Goal: Task Accomplishment & Management: Use online tool/utility

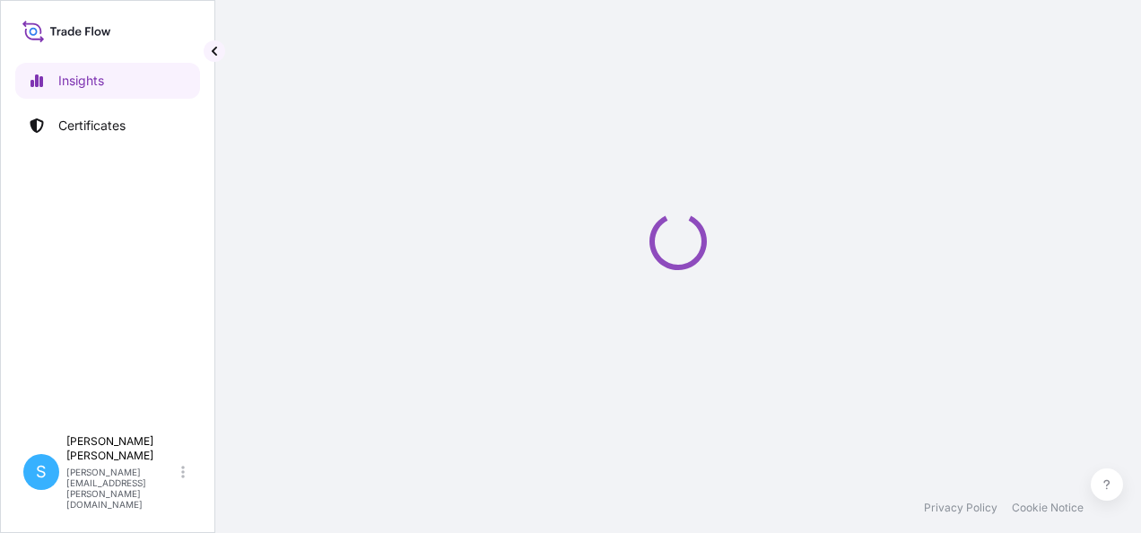
select select "2025"
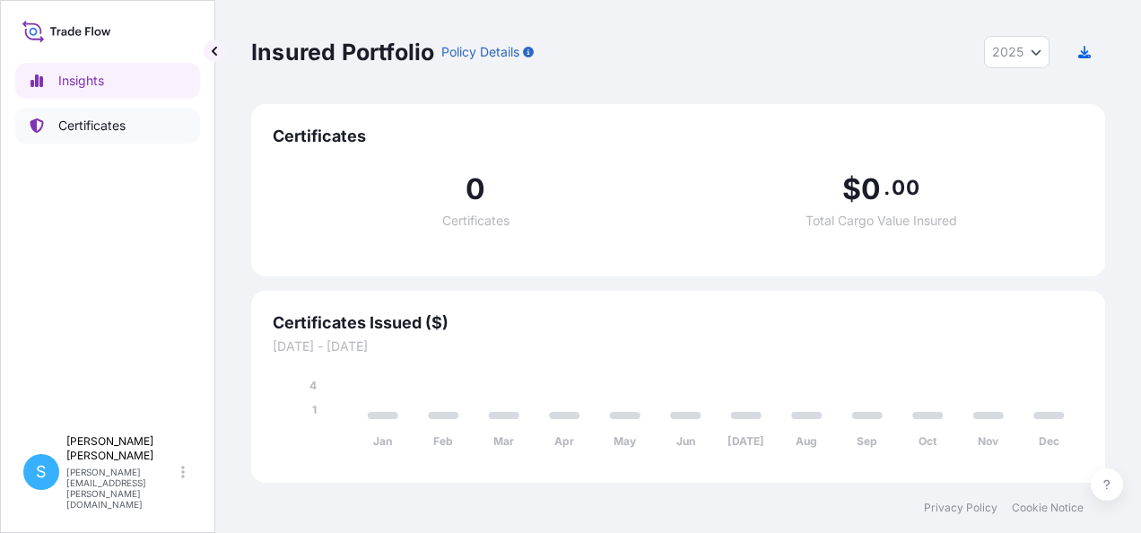
click at [91, 124] on p "Certificates" at bounding box center [91, 126] width 67 height 18
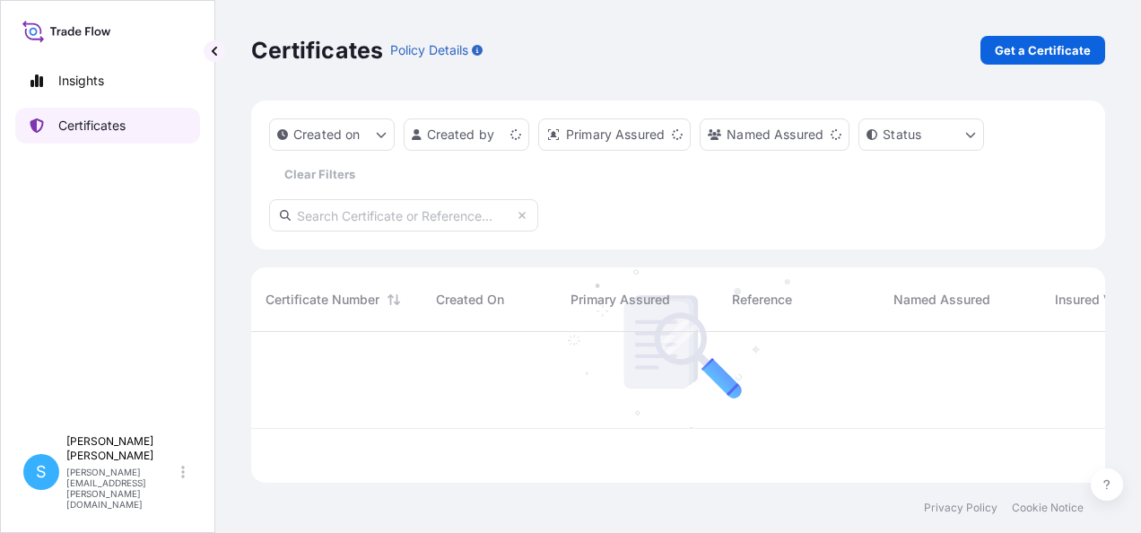
scroll to position [147, 840]
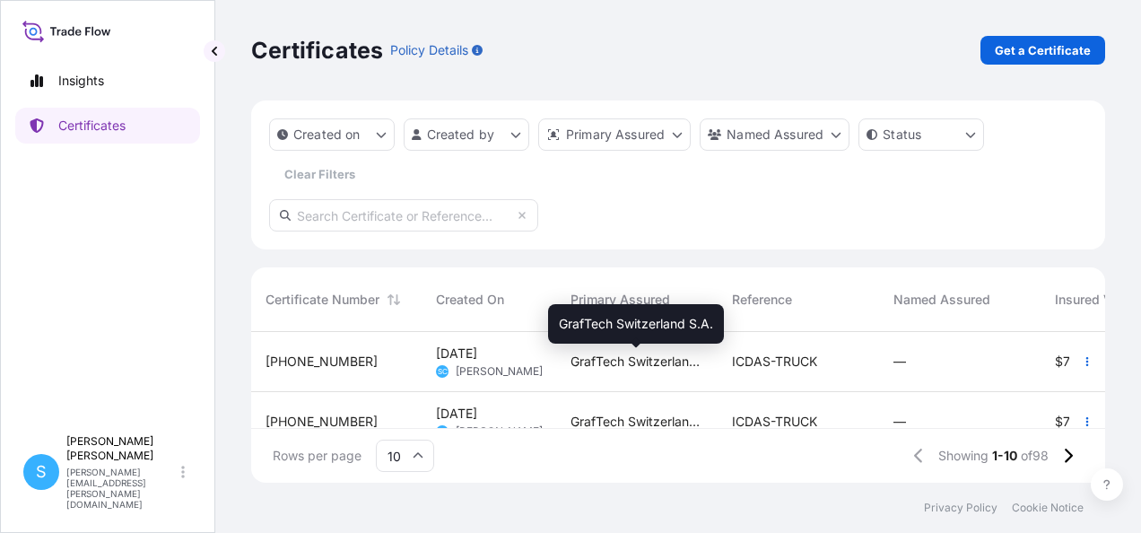
click at [615, 357] on span "GrafTech Switzerland S.A." at bounding box center [637, 362] width 133 height 18
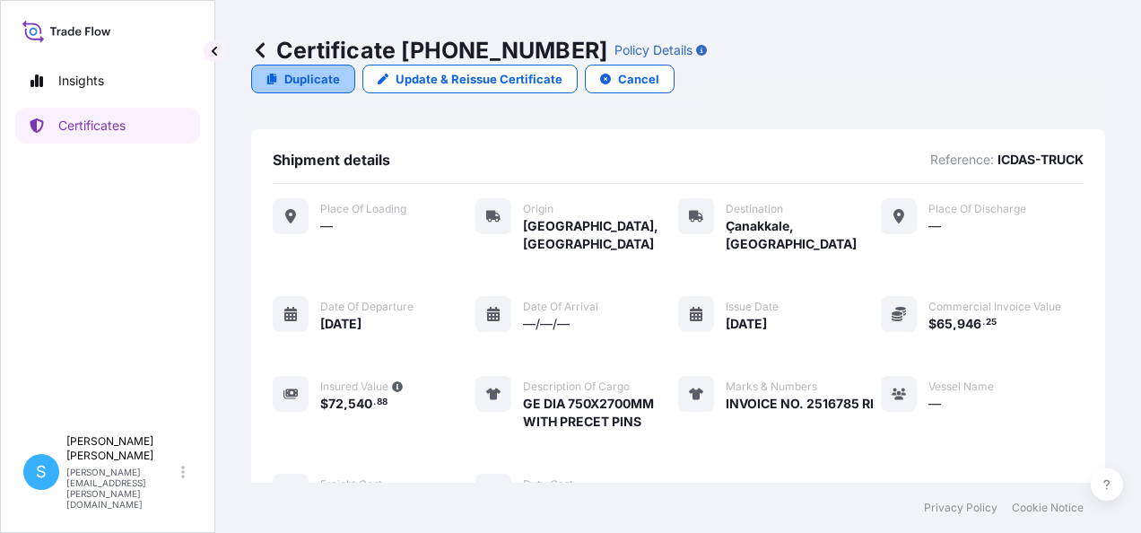
click at [340, 70] on p "Duplicate" at bounding box center [312, 79] width 56 height 18
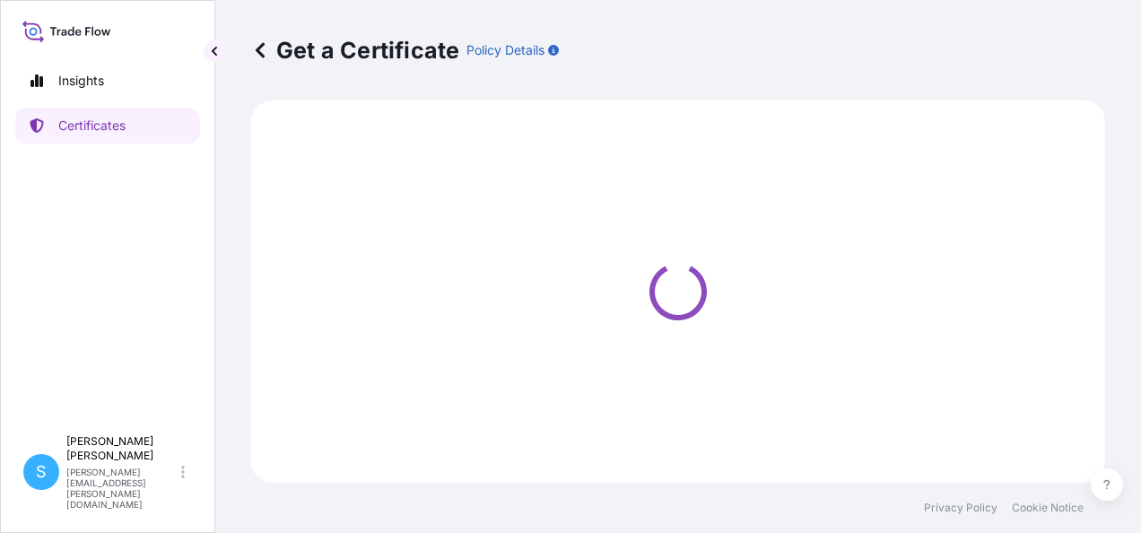
select select "Road"
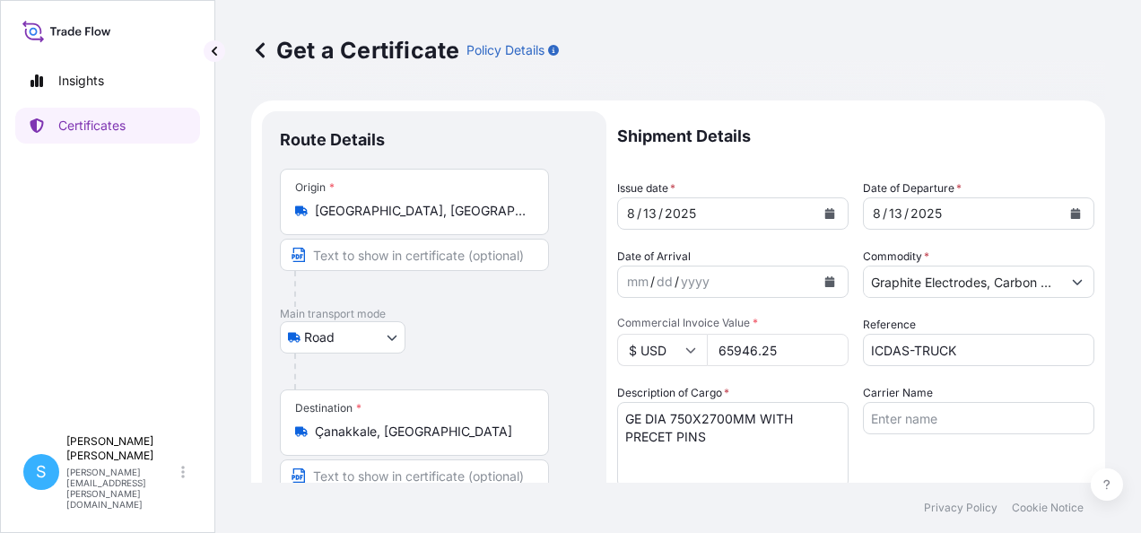
select select "31801"
click at [825, 213] on icon "Calendar" at bounding box center [830, 213] width 10 height 11
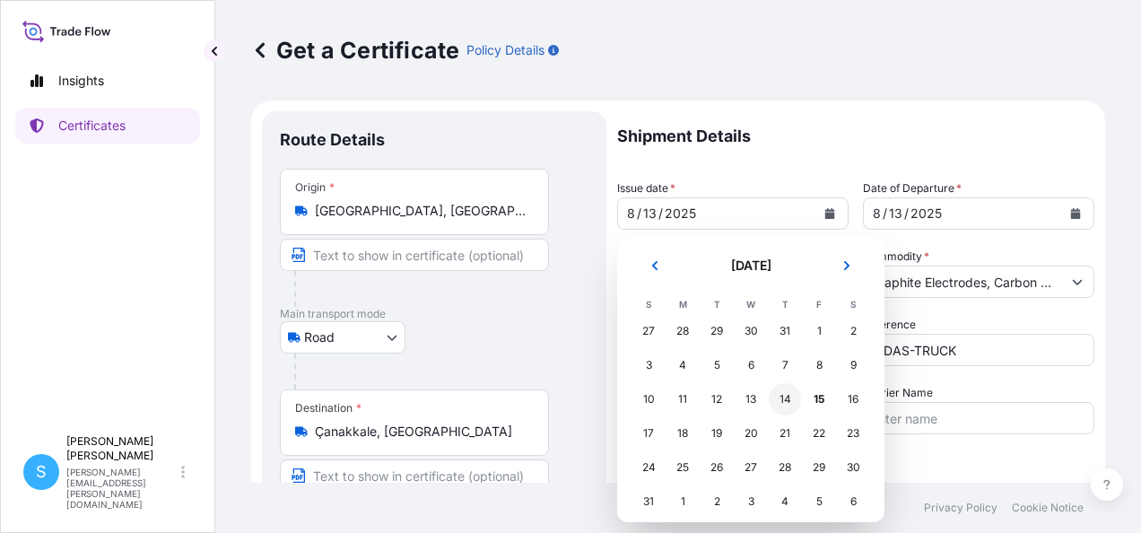
click at [783, 398] on div "14" at bounding box center [785, 399] width 32 height 32
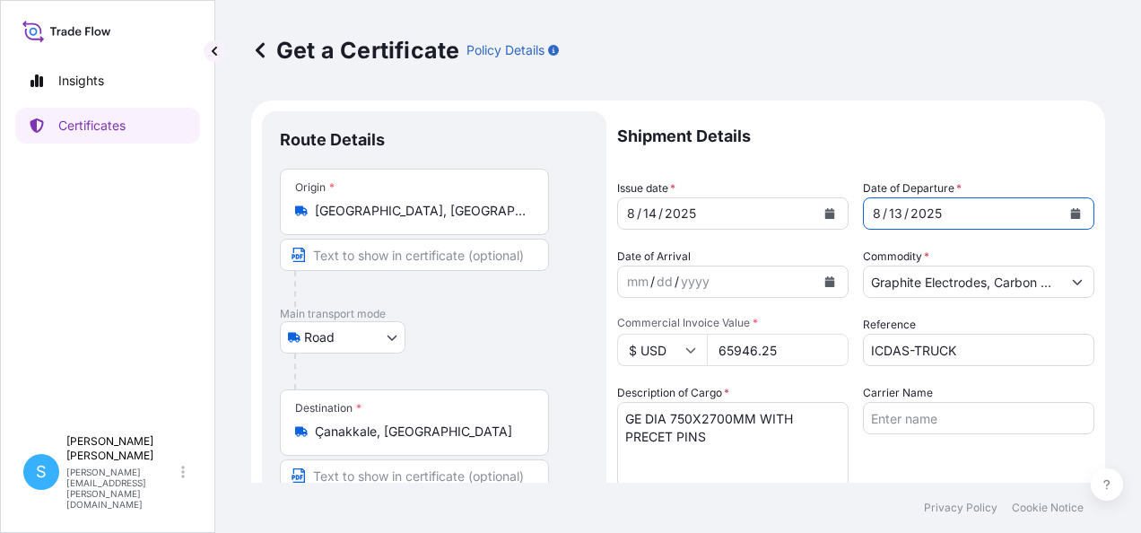
click at [1071, 217] on icon "Calendar" at bounding box center [1076, 213] width 10 height 11
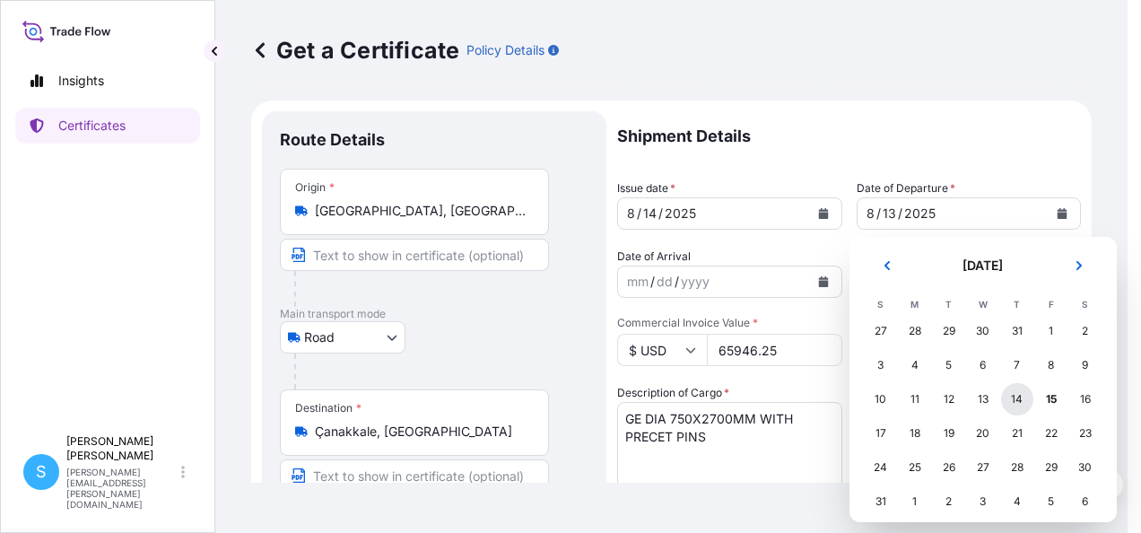
click at [1014, 397] on div "14" at bounding box center [1017, 399] width 32 height 32
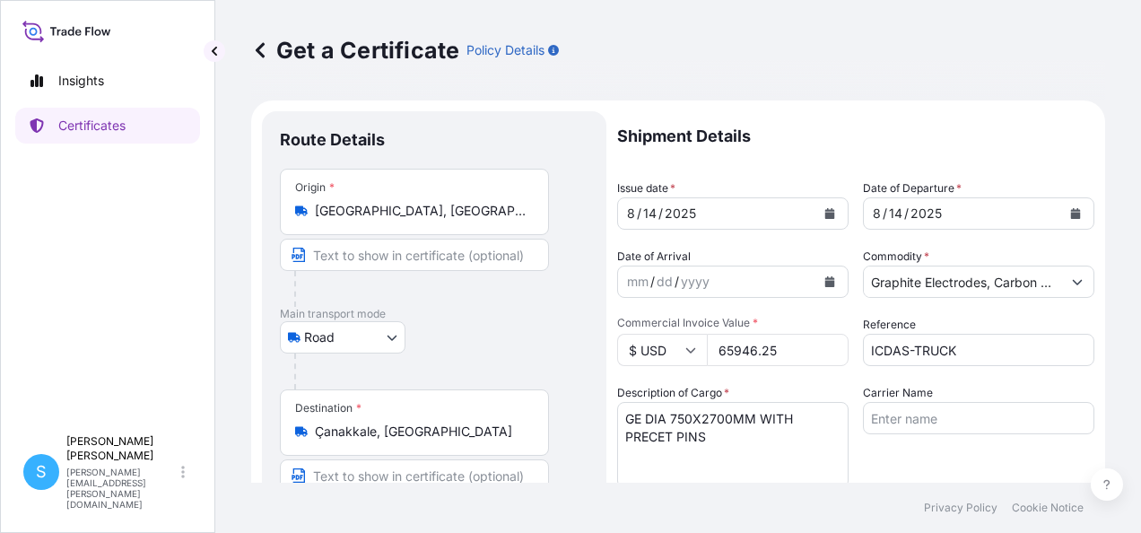
click at [777, 347] on input "65946.25" at bounding box center [778, 350] width 142 height 32
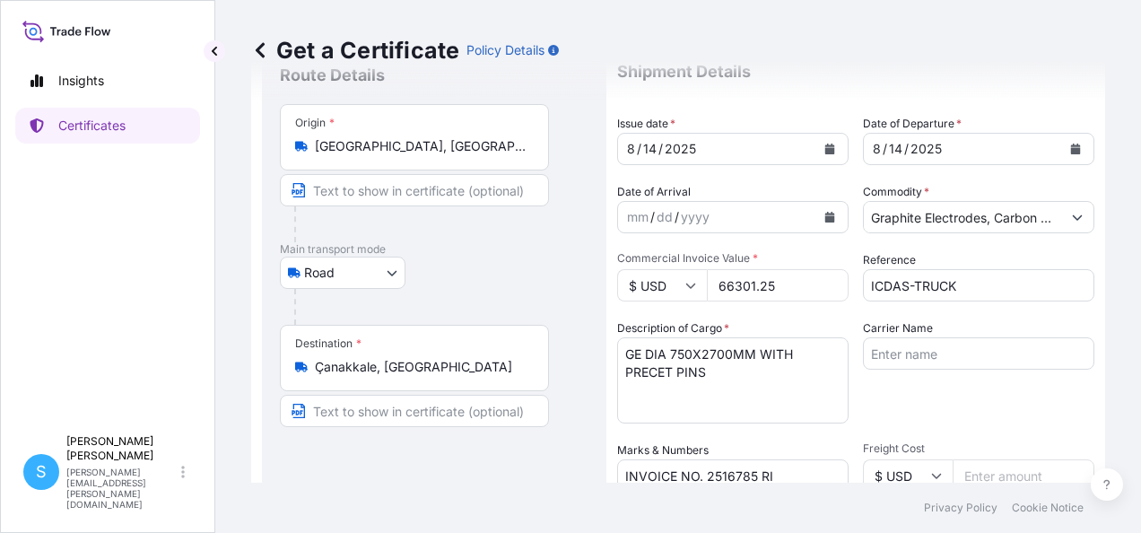
scroll to position [90, 0]
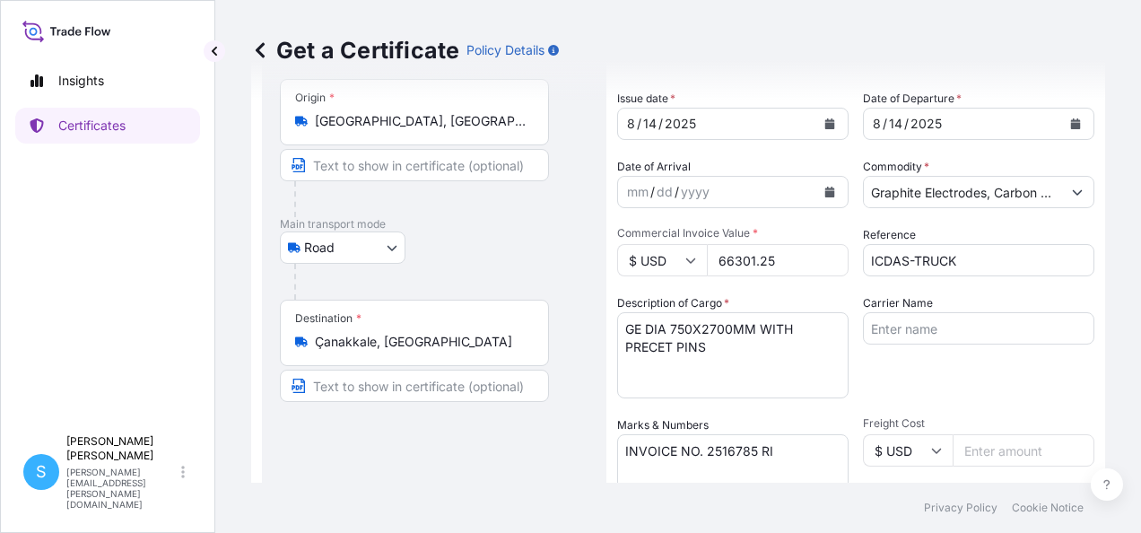
type input "66301.25"
click at [754, 450] on textarea "INVOICE NO. 2516785 RI" at bounding box center [732, 479] width 231 height 90
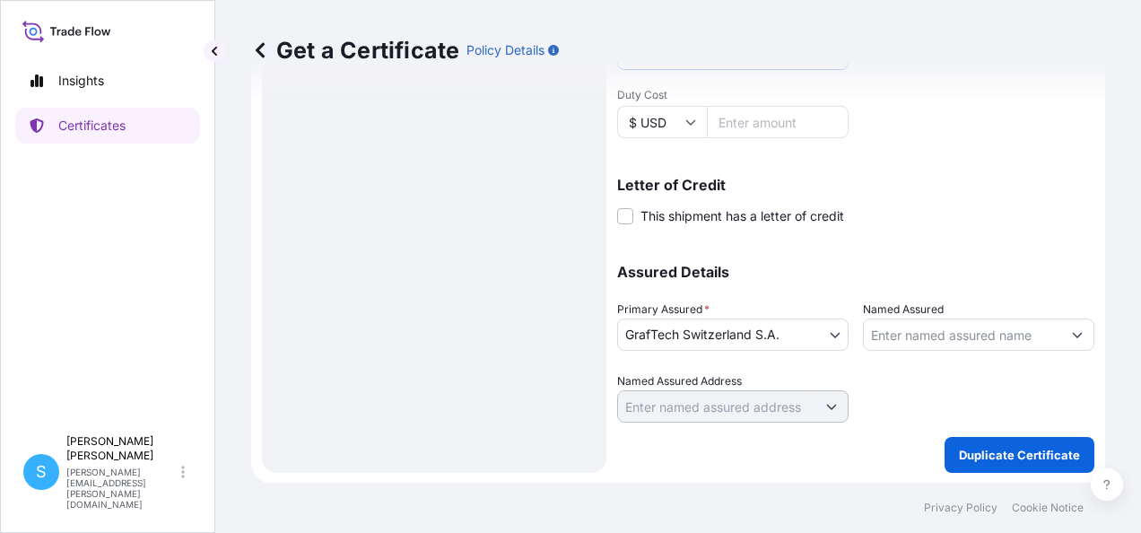
scroll to position [544, 0]
type textarea "INVOICE NO. 2516791 RI"
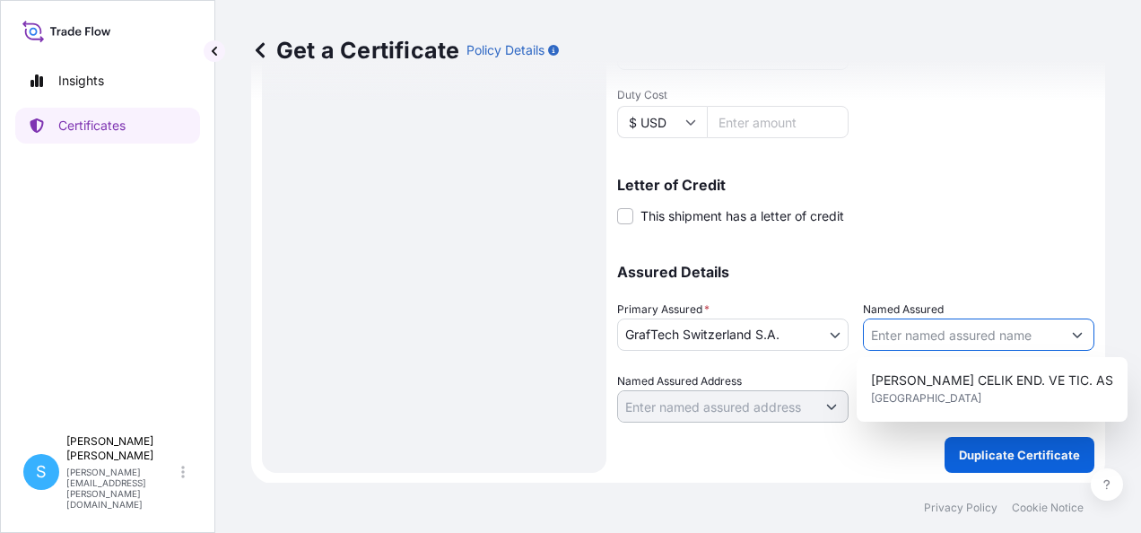
click at [935, 337] on input "Named Assured" at bounding box center [962, 334] width 197 height 32
click at [960, 275] on p "Assured Details" at bounding box center [855, 272] width 477 height 14
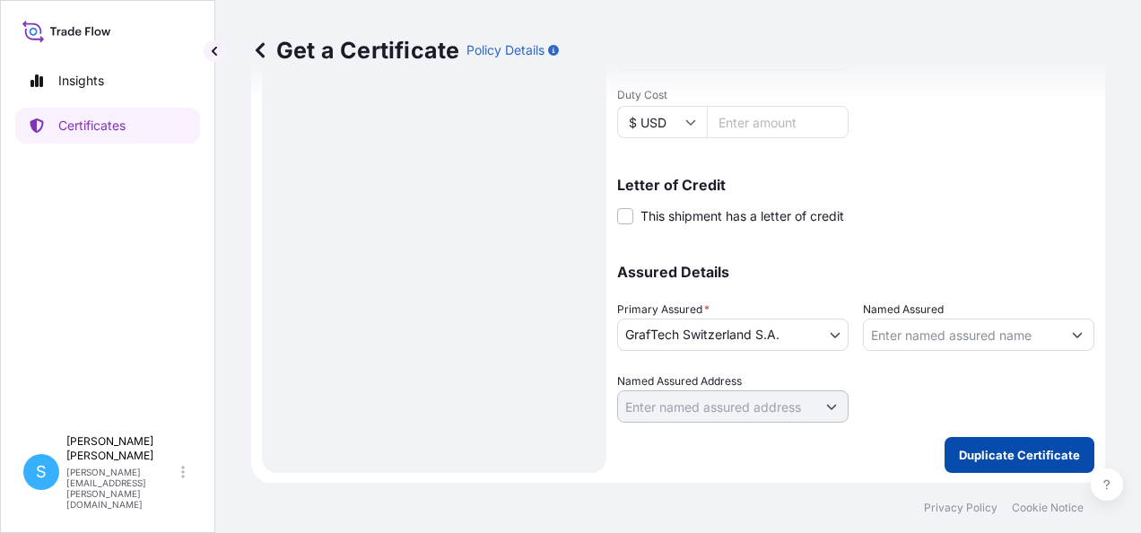
click at [1014, 463] on button "Duplicate Certificate" at bounding box center [1020, 455] width 150 height 36
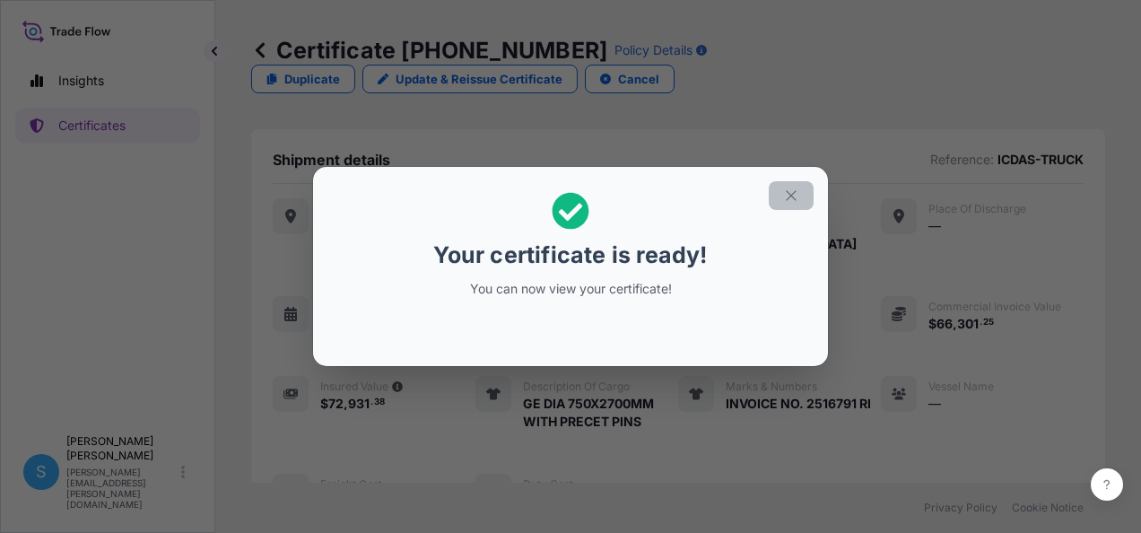
click at [798, 198] on icon "button" at bounding box center [791, 195] width 16 height 16
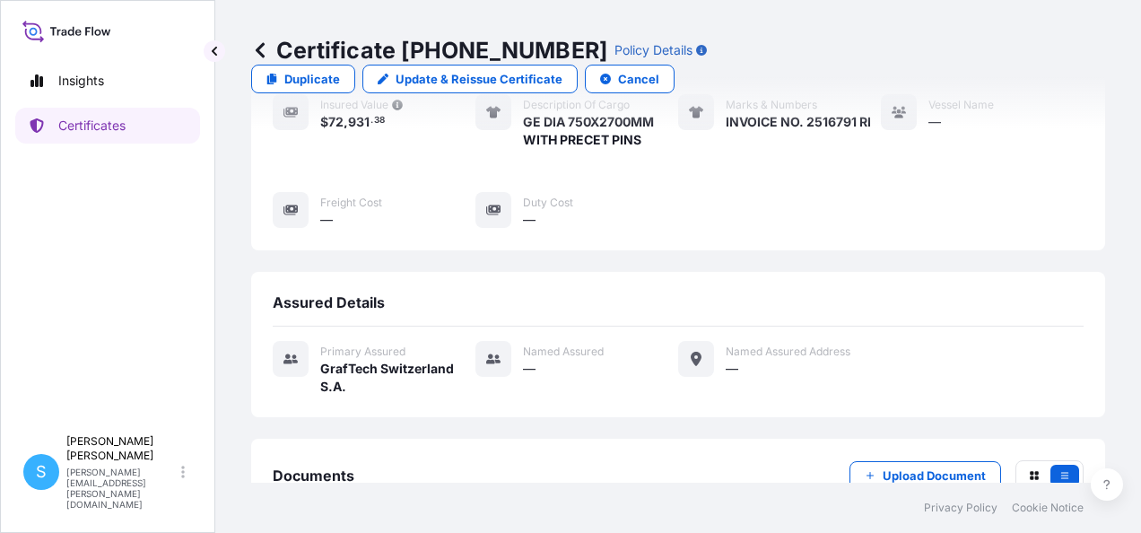
scroll to position [355, 0]
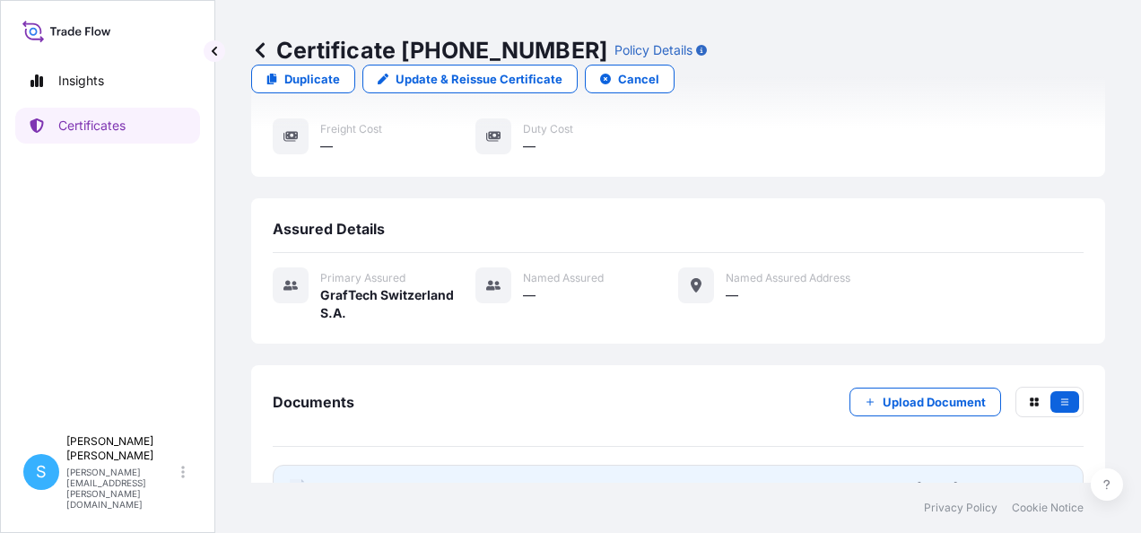
click at [370, 479] on span "Certificate" at bounding box center [352, 488] width 65 height 18
